Goal: Information Seeking & Learning: Check status

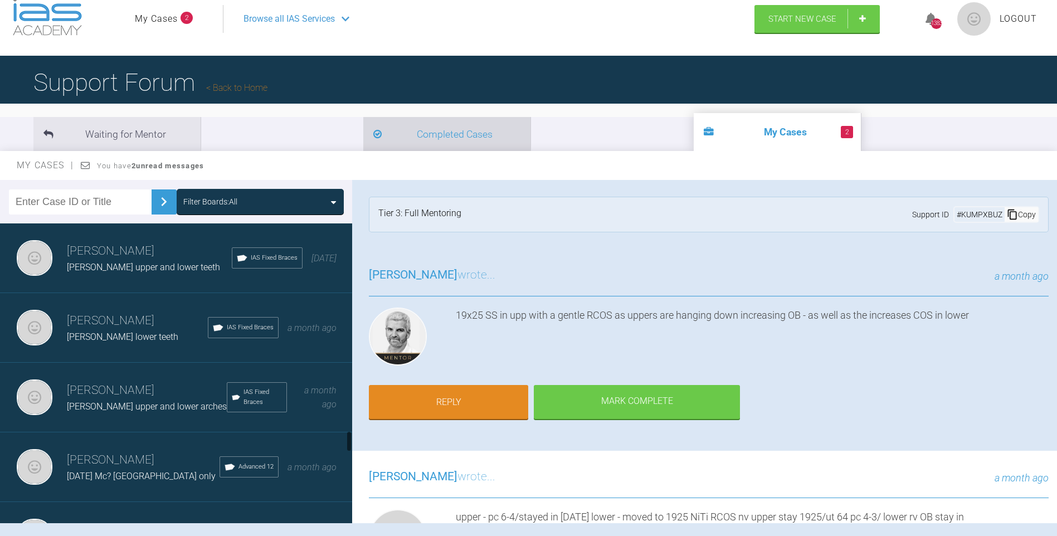
scroll to position [9239, 0]
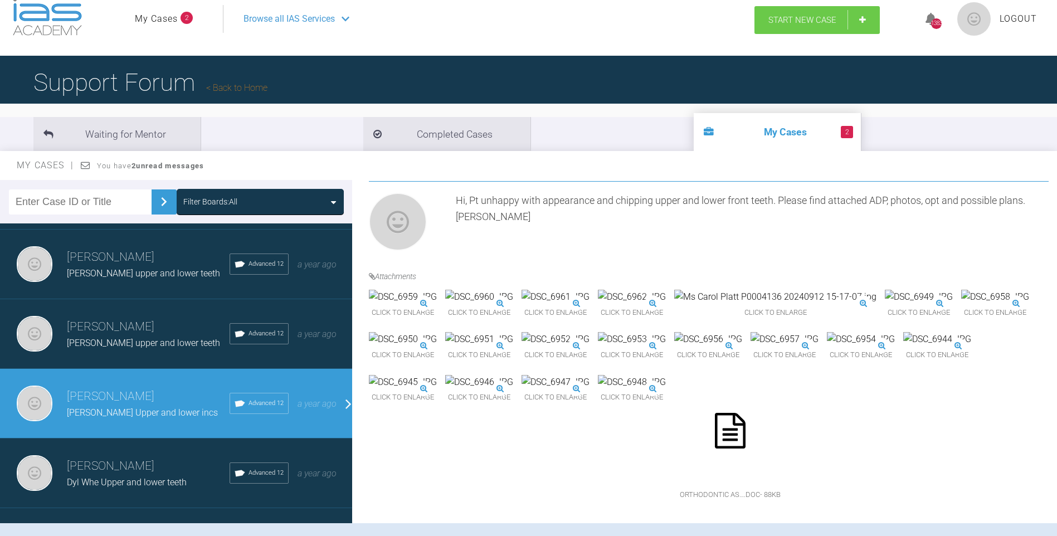
click at [843, 17] on link "Start New Case" at bounding box center [817, 20] width 125 height 28
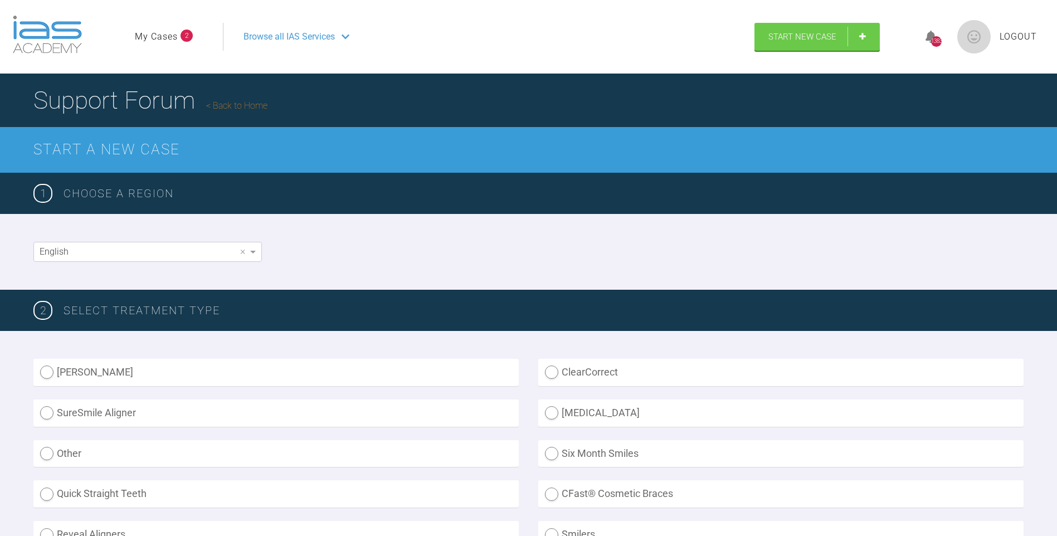
click at [138, 36] on link "My Cases" at bounding box center [156, 37] width 43 height 14
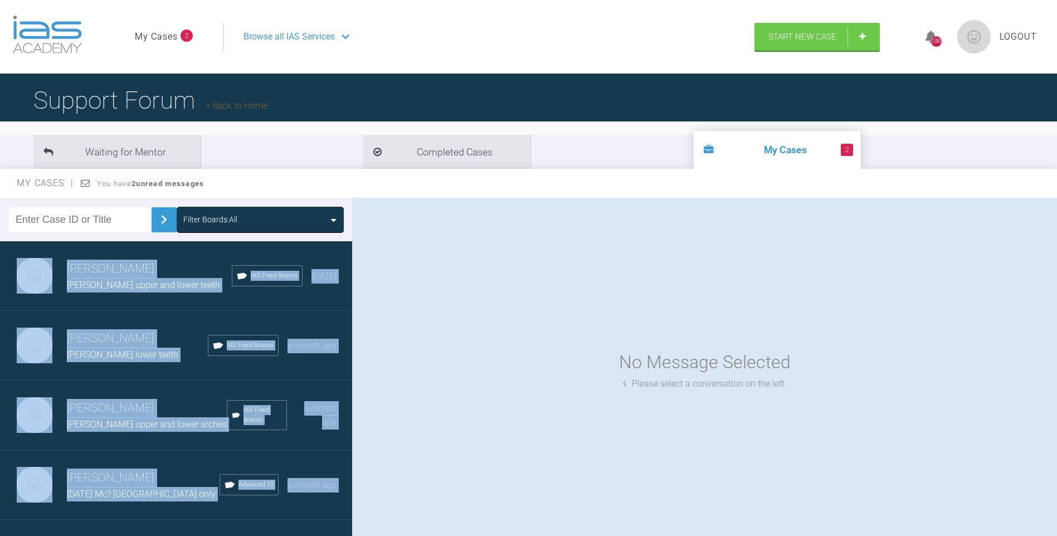
drag, startPoint x: 352, startPoint y: 268, endPoint x: 357, endPoint y: 314, distance: 46.5
click at [357, 314] on div "Filter Boards: All [PERSON_NAME] [PERSON_NAME] upper and lower teeth IAS Fixed …" at bounding box center [528, 377] width 1057 height 359
drag, startPoint x: 357, startPoint y: 314, endPoint x: 325, endPoint y: 309, distance: 31.6
click at [325, 315] on div "[PERSON_NAME] [PERSON_NAME] lower teeth IAS Fixed Braces a month ago" at bounding box center [180, 346] width 361 height 70
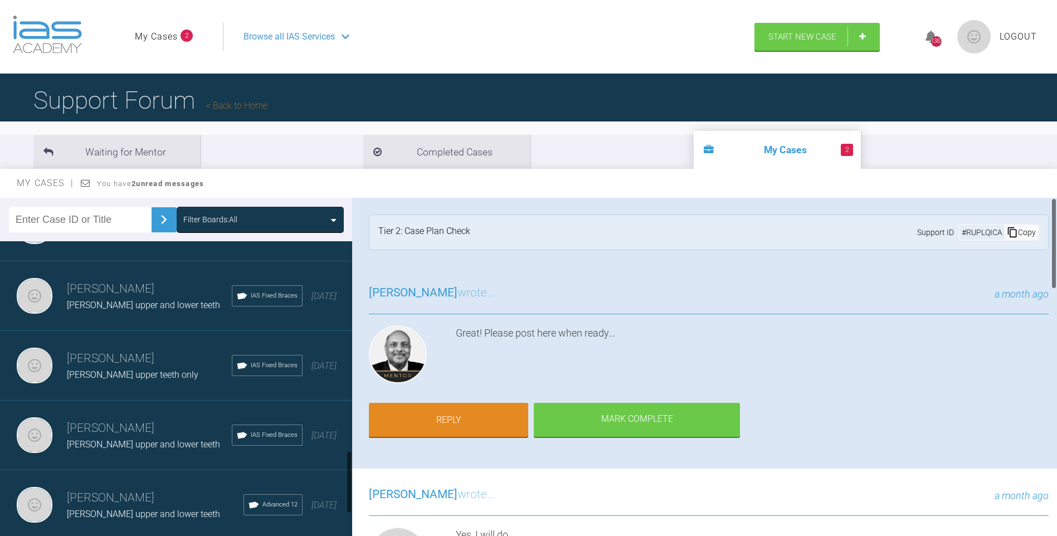
scroll to position [1128, 0]
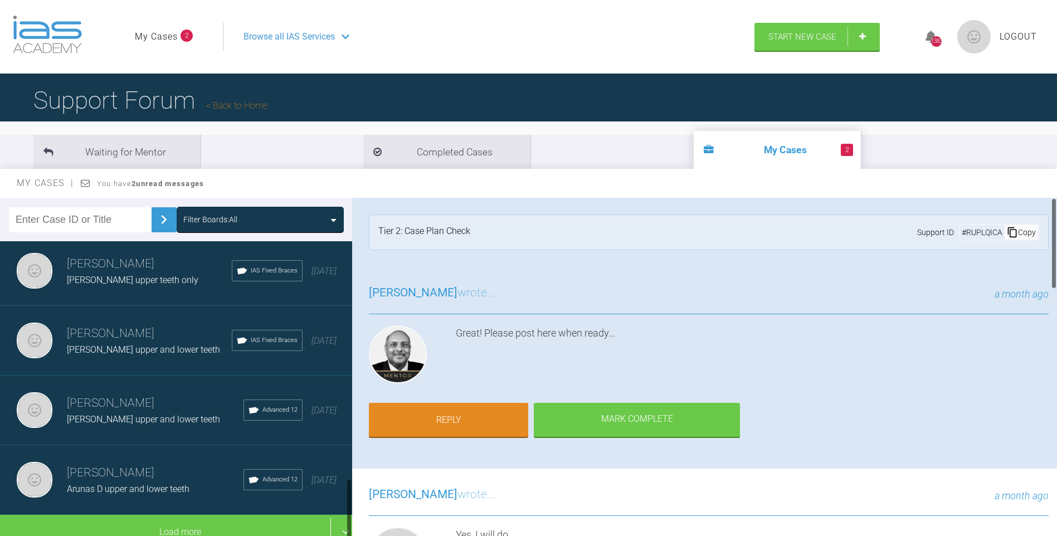
drag, startPoint x: 349, startPoint y: 274, endPoint x: 344, endPoint y: 529, distance: 255.3
click at [347, 532] on div at bounding box center [349, 391] width 6 height 300
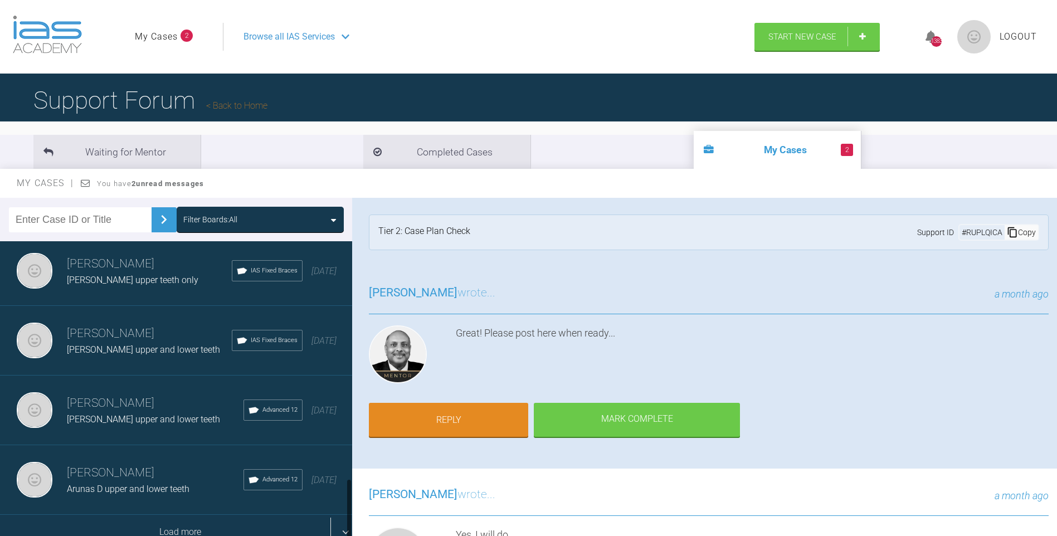
click at [183, 519] on div "Load more" at bounding box center [180, 532] width 361 height 35
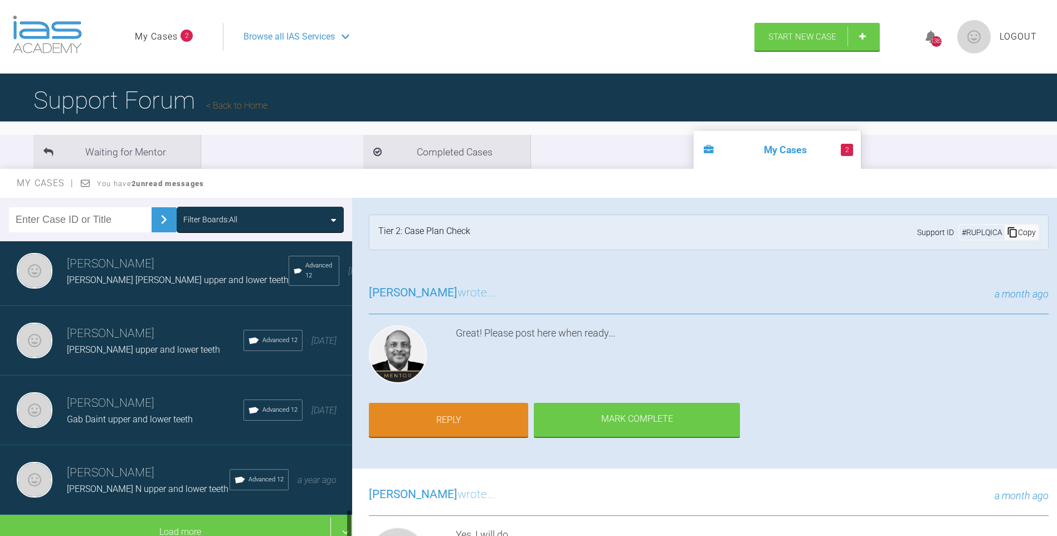
scroll to position [2521, 0]
drag, startPoint x: 348, startPoint y: 373, endPoint x: 348, endPoint y: 524, distance: 150.5
click at [348, 524] on div at bounding box center [349, 525] width 4 height 32
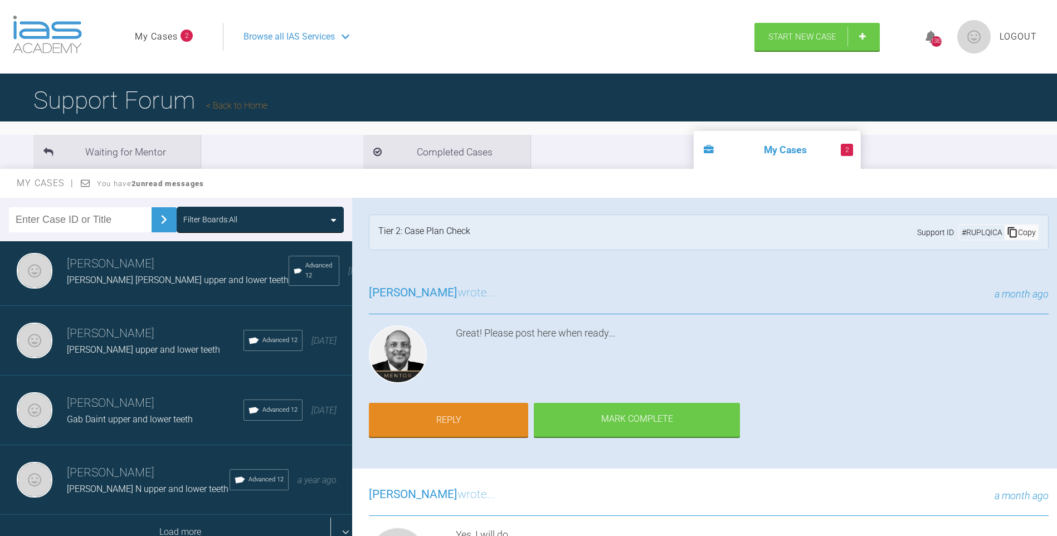
click at [205, 521] on div "Load more" at bounding box center [180, 532] width 361 height 35
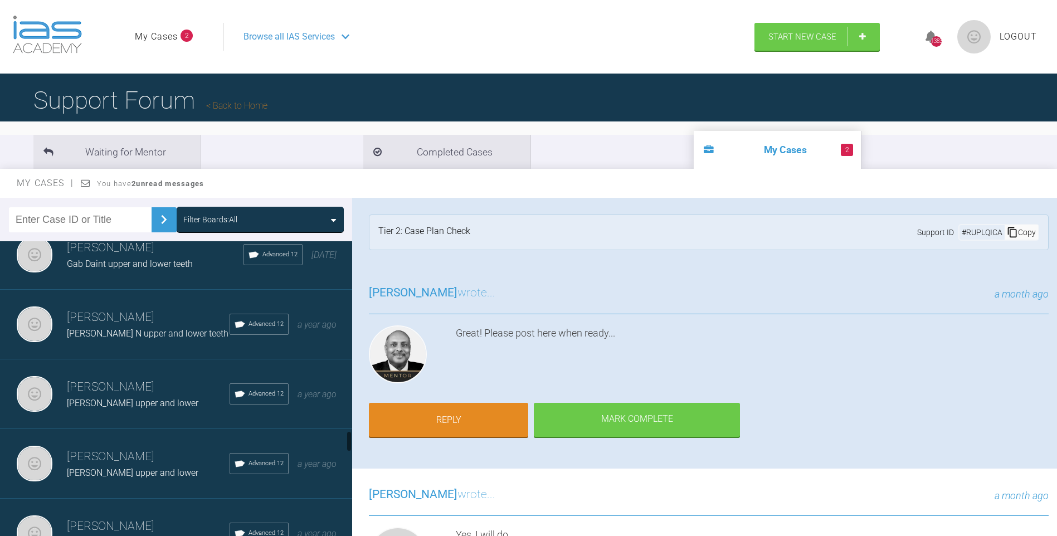
drag, startPoint x: 349, startPoint y: 431, endPoint x: 333, endPoint y: 437, distance: 17.8
click at [349, 441] on div at bounding box center [349, 441] width 4 height 21
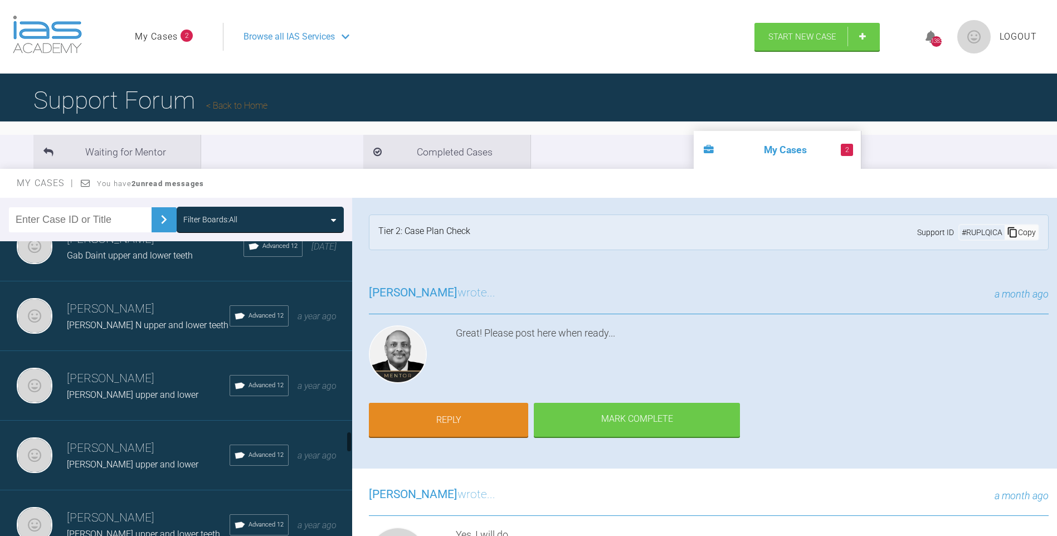
click at [177, 381] on h3 "[PERSON_NAME]" at bounding box center [148, 379] width 163 height 19
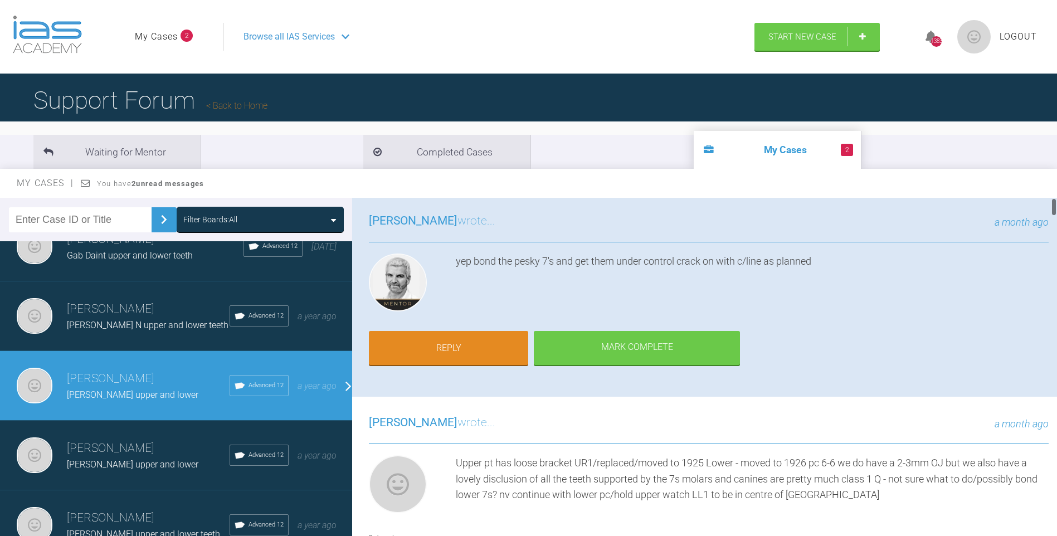
scroll to position [186, 0]
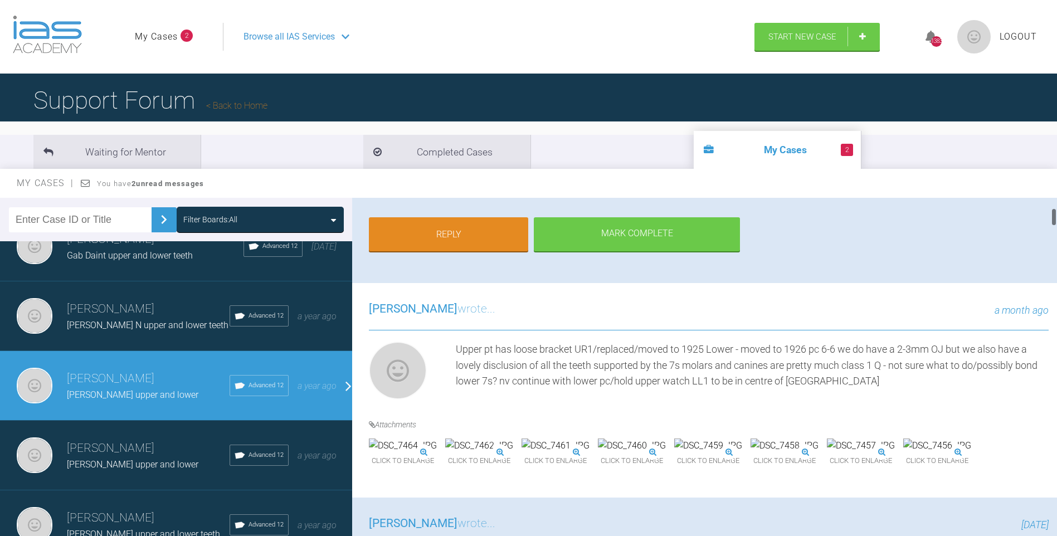
drag, startPoint x: 1053, startPoint y: 203, endPoint x: 1053, endPoint y: 213, distance: 10.0
click at [1053, 213] on div at bounding box center [1054, 217] width 4 height 18
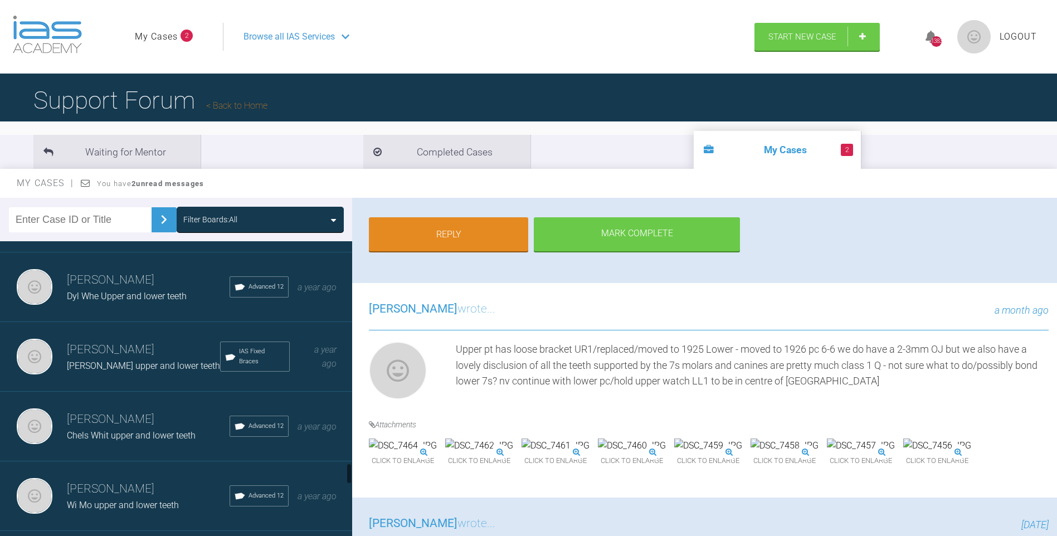
scroll to position [3132, 0]
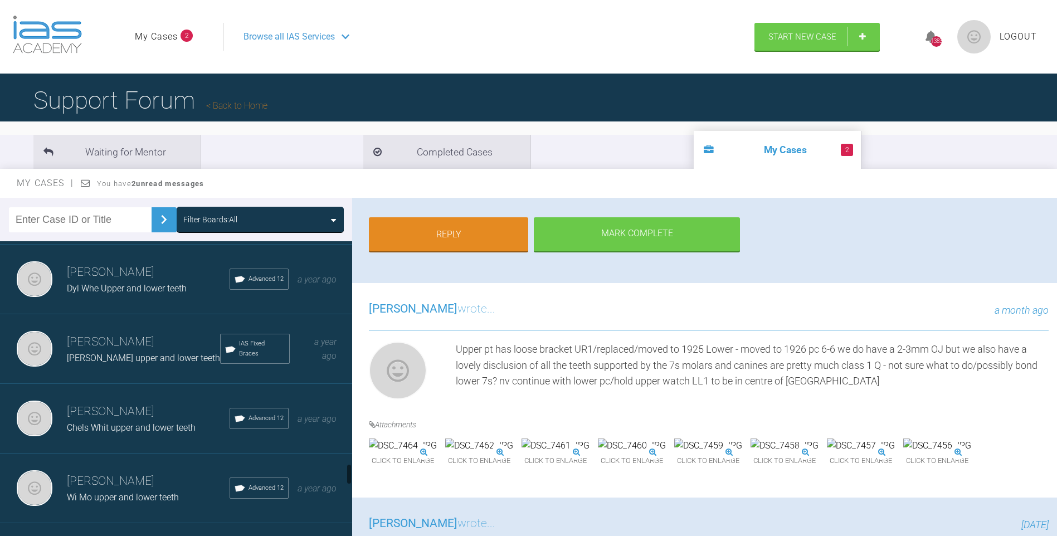
drag, startPoint x: 349, startPoint y: 436, endPoint x: 351, endPoint y: 469, distance: 32.4
click at [351, 469] on div at bounding box center [349, 474] width 4 height 21
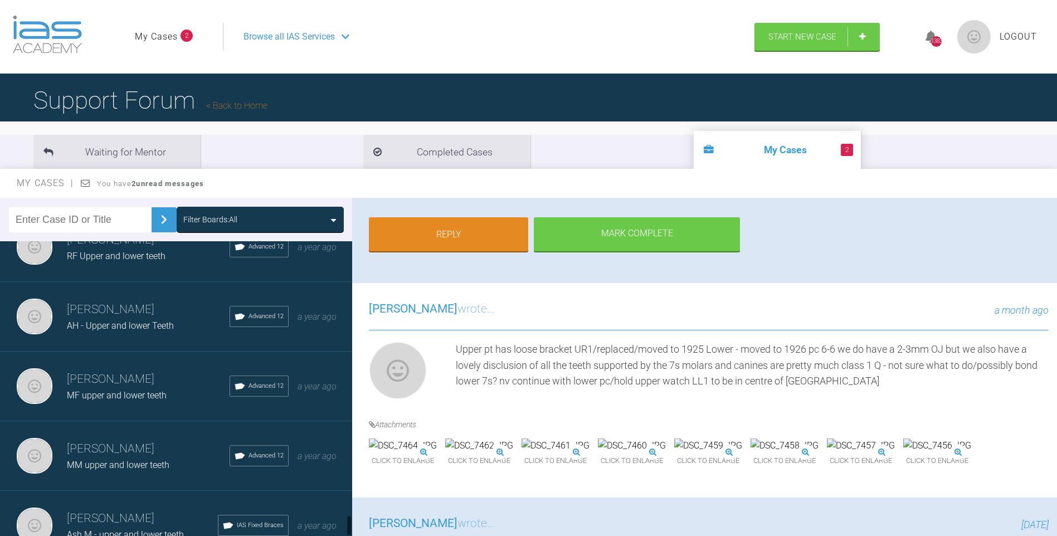
scroll to position [3915, 0]
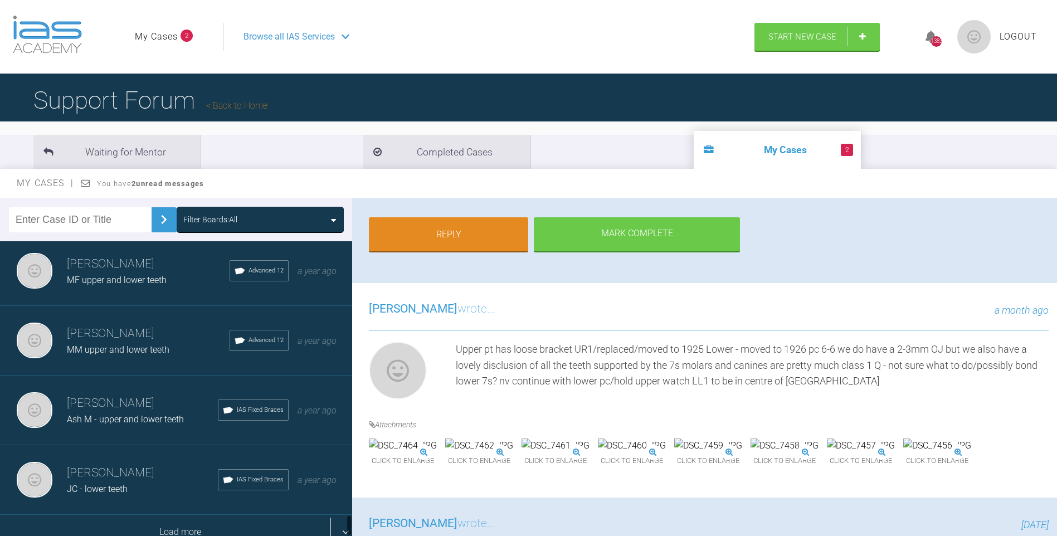
drag, startPoint x: 349, startPoint y: 476, endPoint x: 336, endPoint y: 533, distance: 58.4
click at [346, 532] on div at bounding box center [349, 391] width 6 height 300
click at [234, 519] on div "Load more" at bounding box center [180, 532] width 361 height 35
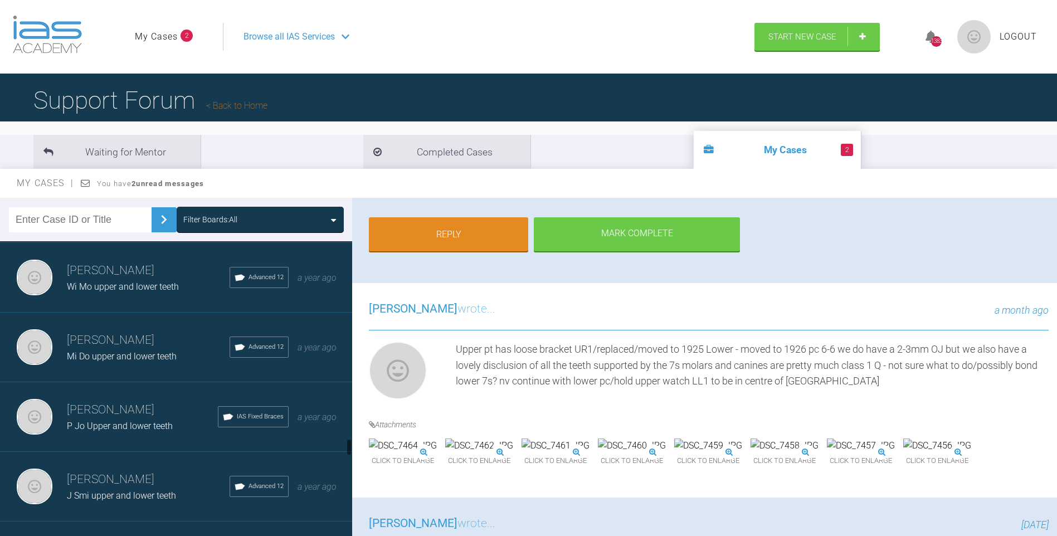
drag, startPoint x: 351, startPoint y: 483, endPoint x: 339, endPoint y: 423, distance: 61.4
click at [354, 448] on div "Filter Boards: All [PERSON_NAME] [PERSON_NAME] upper and lower teeth IAS Fixed …" at bounding box center [528, 377] width 1057 height 359
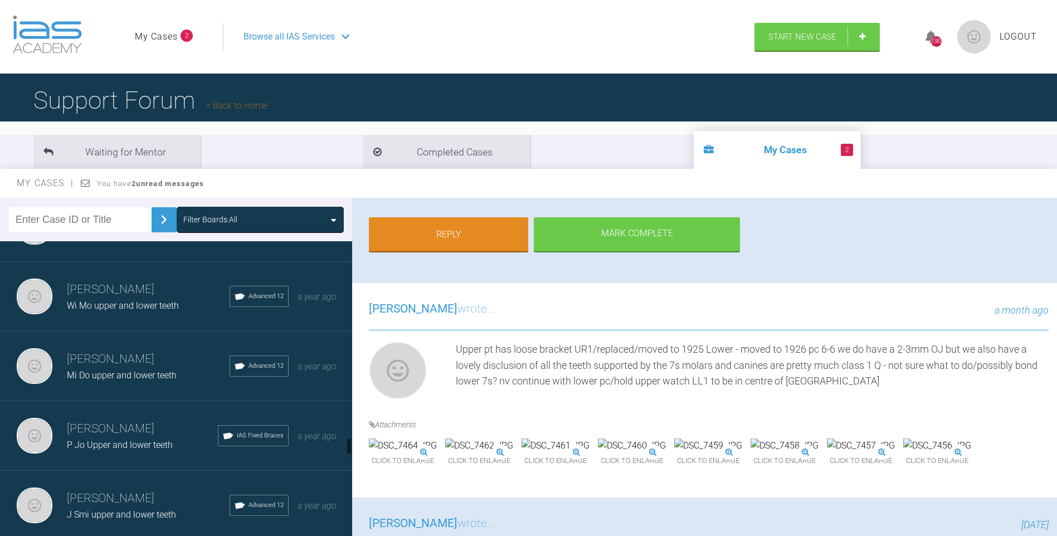
click at [149, 355] on h3 "[PERSON_NAME]" at bounding box center [148, 359] width 163 height 19
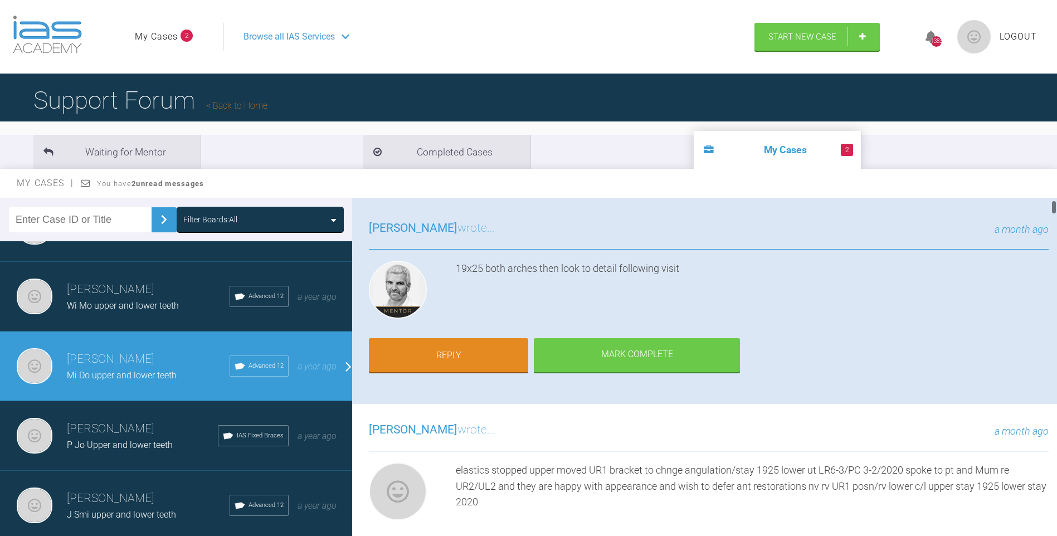
scroll to position [116, 0]
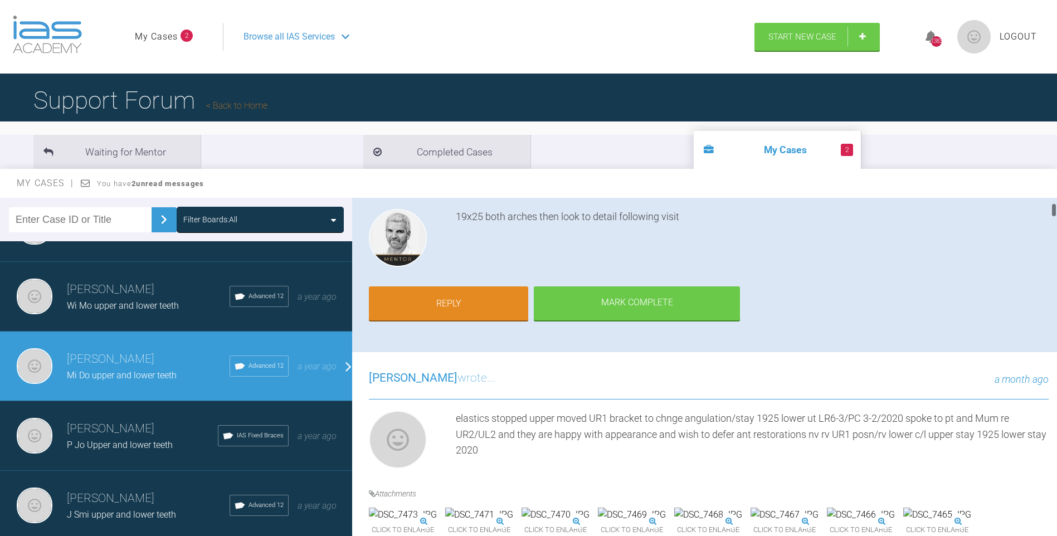
click at [1054, 209] on div at bounding box center [1054, 210] width 4 height 14
drag, startPoint x: 808, startPoint y: 431, endPoint x: 810, endPoint y: 446, distance: 14.6
click at [810, 446] on div "elastics stopped upper moved UR1 bracket to chnge angulation/stay 1925 lower ut…" at bounding box center [752, 442] width 593 height 62
copy div "nv rv UR1 posn/rv lower c/l upper stay 1925 lower stay 2020"
